Goal: Transaction & Acquisition: Download file/media

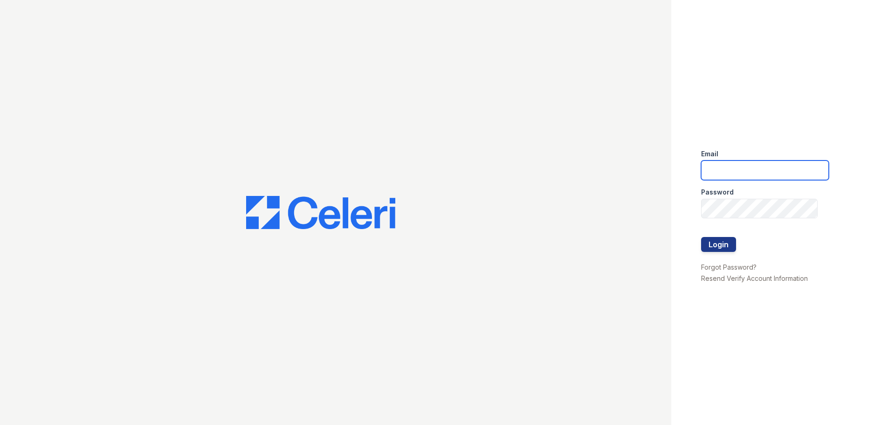
type input "[EMAIL_ADDRESS][DOMAIN_NAME]"
click at [731, 235] on div at bounding box center [765, 227] width 128 height 19
click at [727, 243] on button "Login" at bounding box center [718, 244] width 35 height 15
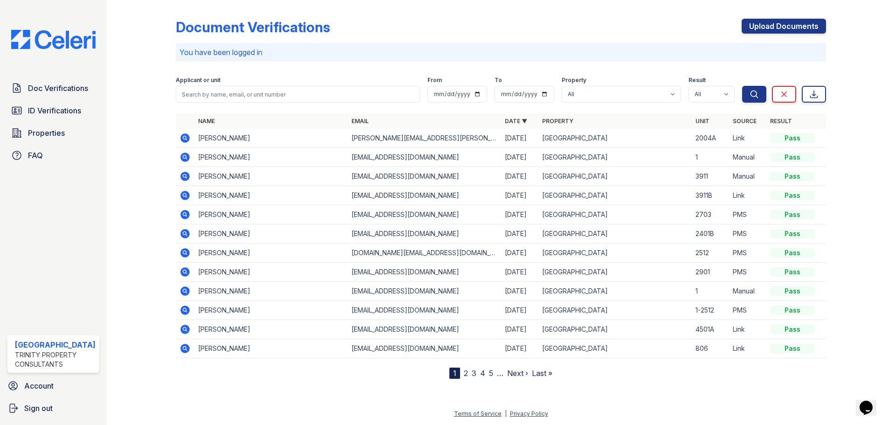
click at [185, 140] on icon at bounding box center [184, 137] width 9 height 9
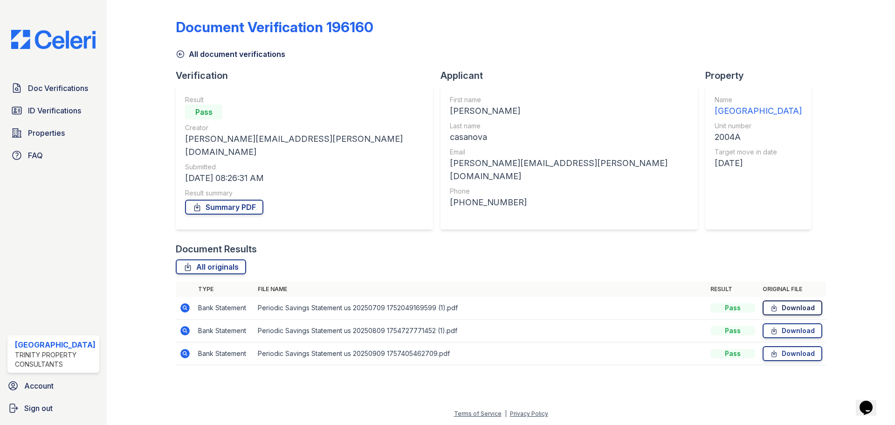
click at [800, 301] on link "Download" at bounding box center [793, 307] width 60 height 15
click at [797, 323] on link "Download" at bounding box center [793, 330] width 60 height 15
click at [787, 346] on link "Download" at bounding box center [793, 353] width 60 height 15
click at [210, 200] on link "Summary PDF" at bounding box center [224, 207] width 78 height 15
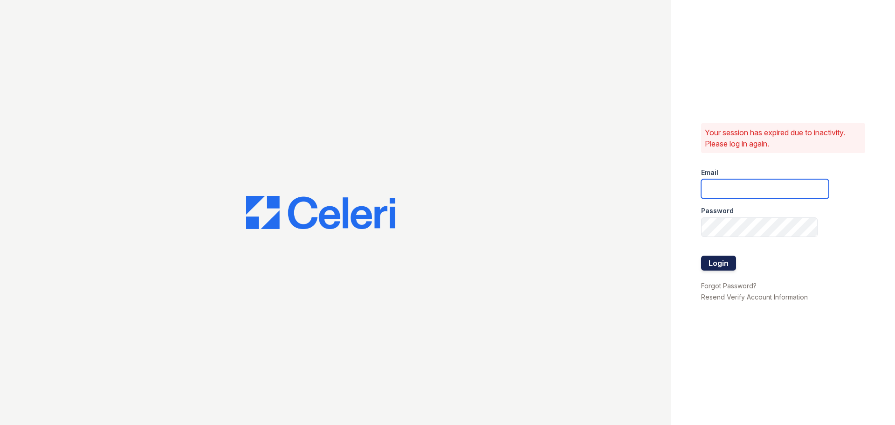
type input "arrivestreetervilleleasing@trinity-pm.com"
click at [712, 257] on button "Login" at bounding box center [718, 262] width 35 height 15
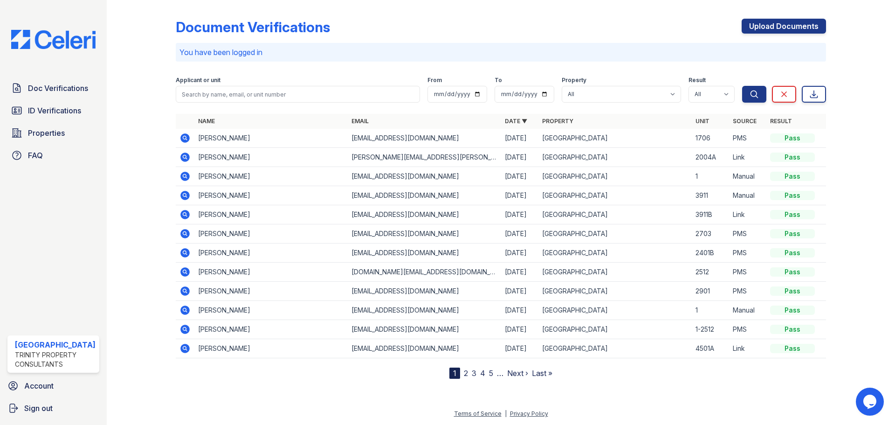
click at [184, 157] on icon at bounding box center [184, 156] width 2 height 2
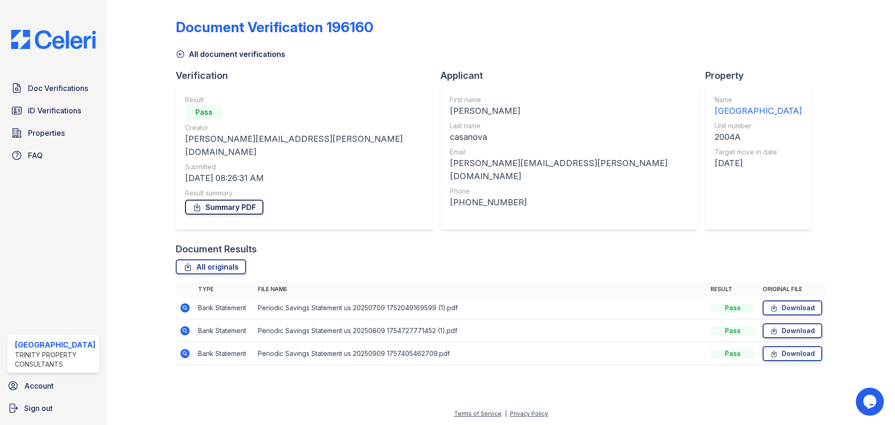
click at [246, 200] on link "Summary PDF" at bounding box center [224, 207] width 78 height 15
click at [55, 88] on span "Doc Verifications" at bounding box center [58, 88] width 60 height 11
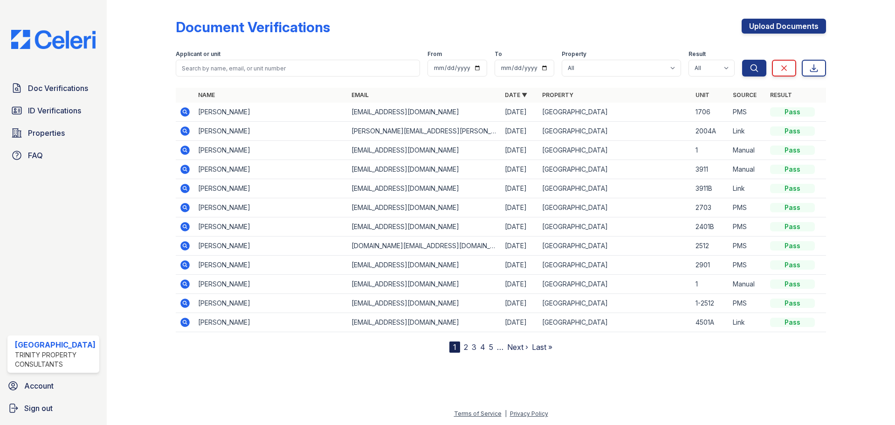
click at [183, 112] on icon at bounding box center [184, 111] width 11 height 11
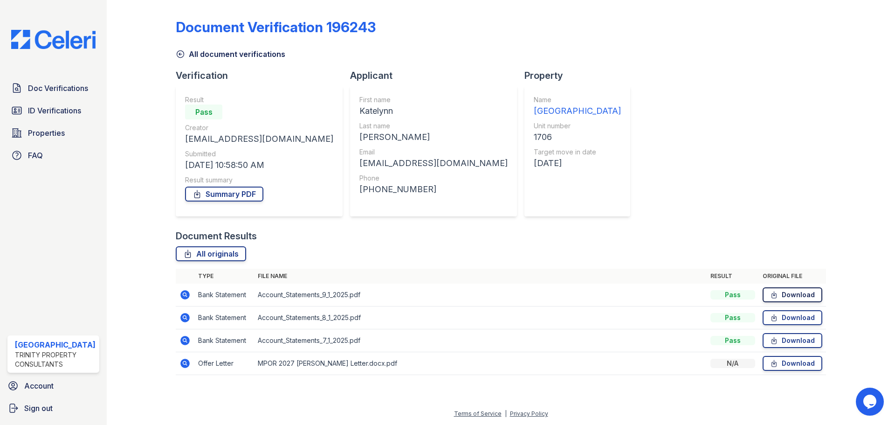
click at [798, 296] on link "Download" at bounding box center [793, 294] width 60 height 15
click at [807, 314] on link "Download" at bounding box center [793, 317] width 60 height 15
click at [809, 341] on link "Download" at bounding box center [793, 340] width 60 height 15
